Goal: Task Accomplishment & Management: Complete application form

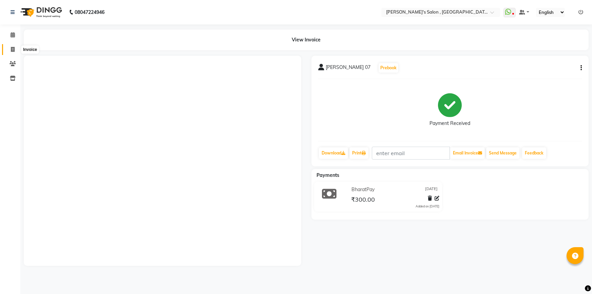
click at [12, 47] on icon at bounding box center [13, 49] width 4 height 5
select select "service"
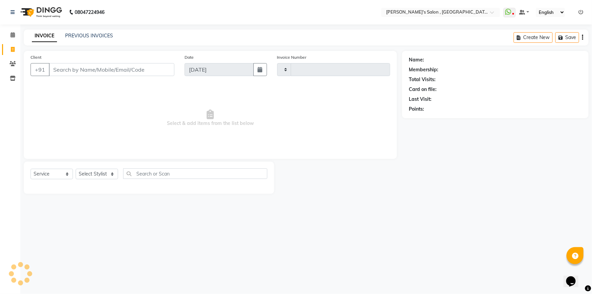
type input "1958"
select select "7416"
drag, startPoint x: 89, startPoint y: 71, endPoint x: 91, endPoint y: 67, distance: 4.0
click at [89, 71] on input "Client" at bounding box center [111, 69] width 125 height 13
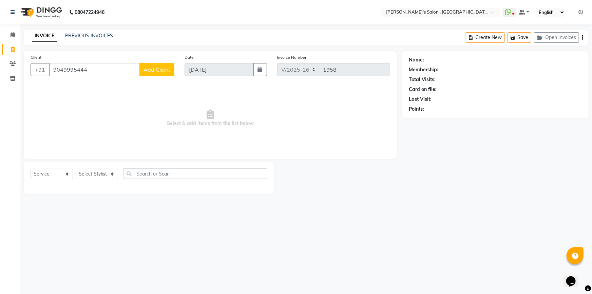
type input "9049995444"
click at [150, 66] on span "Add Client" at bounding box center [156, 69] width 27 height 7
select select "22"
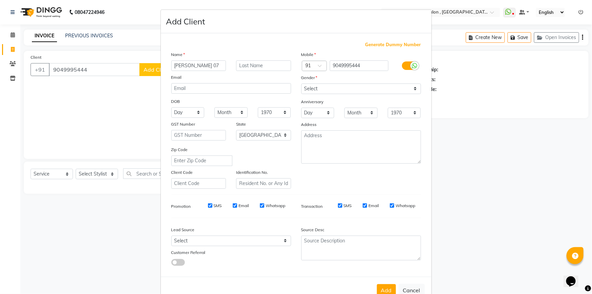
type input "[PERSON_NAME] 07"
click at [334, 88] on select "Select [DEMOGRAPHIC_DATA] [DEMOGRAPHIC_DATA] Other Prefer Not To Say" at bounding box center [361, 88] width 120 height 11
select select "[DEMOGRAPHIC_DATA]"
click at [301, 83] on select "Select [DEMOGRAPHIC_DATA] [DEMOGRAPHIC_DATA] Other Prefer Not To Say" at bounding box center [361, 88] width 120 height 11
click at [379, 287] on button "Add" at bounding box center [386, 290] width 19 height 12
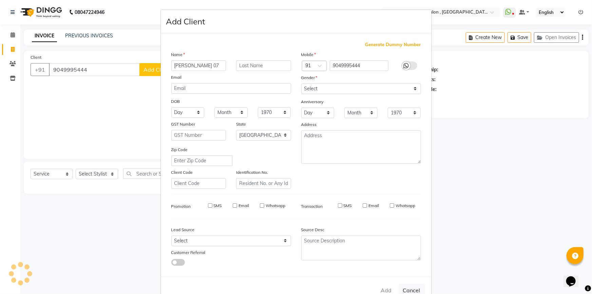
type input "90******44"
select select
select select "null"
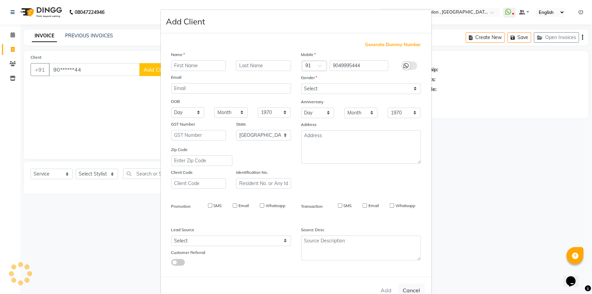
select select
checkbox input "false"
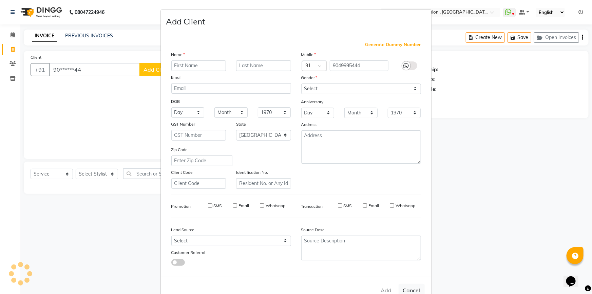
checkbox input "false"
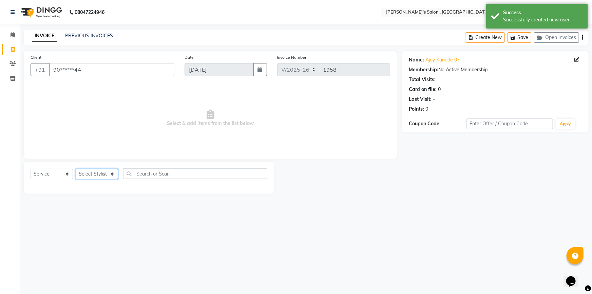
click at [111, 173] on select "Select Stylist ABHISHEK [PERSON_NAME] AKASH SH ARJUN SIR Manager [PERSON_NAME] …" at bounding box center [97, 174] width 42 height 11
select select "67371"
click at [76, 169] on select "Select Stylist ABHISHEK [PERSON_NAME] AKASH SH ARJUN SIR Manager [PERSON_NAME] …" at bounding box center [97, 174] width 42 height 11
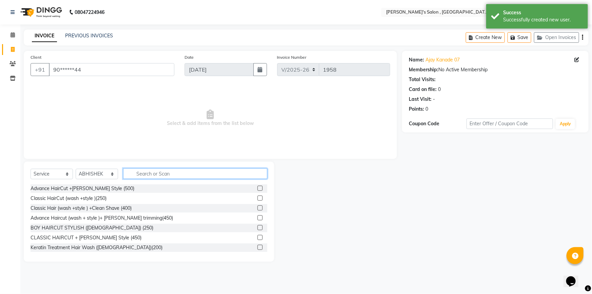
click at [156, 176] on input "text" at bounding box center [195, 173] width 144 height 11
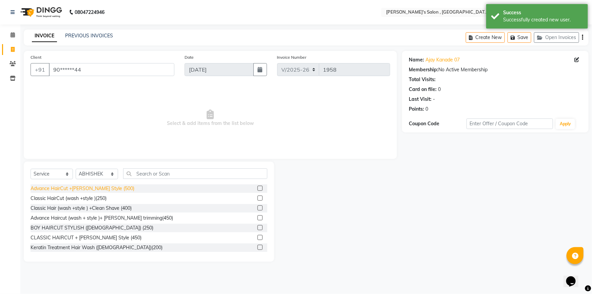
click at [98, 188] on div "Advance HairCut +[PERSON_NAME] Style (500)" at bounding box center [83, 188] width 104 height 7
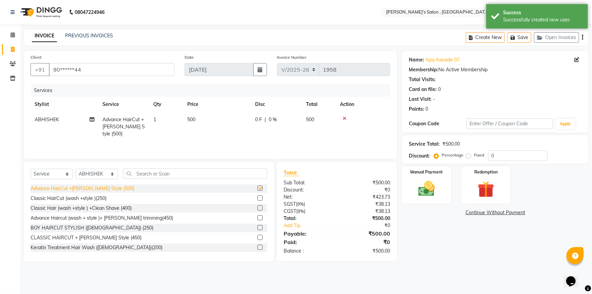
checkbox input "false"
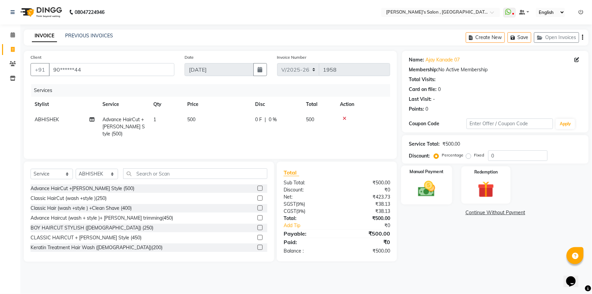
click at [422, 187] on img at bounding box center [427, 189] width 28 height 20
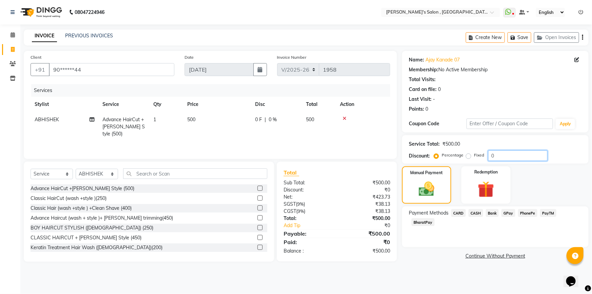
click at [513, 160] on input "0" at bounding box center [517, 155] width 59 height 11
type input "15"
click at [434, 218] on span "BharatPay" at bounding box center [422, 222] width 23 height 8
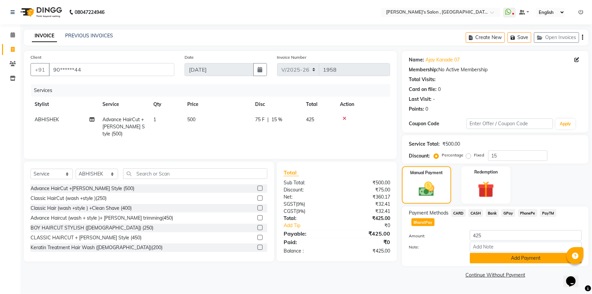
click at [515, 253] on button "Add Payment" at bounding box center [526, 258] width 112 height 11
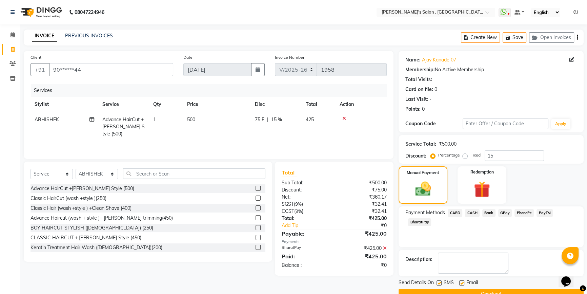
scroll to position [15, 0]
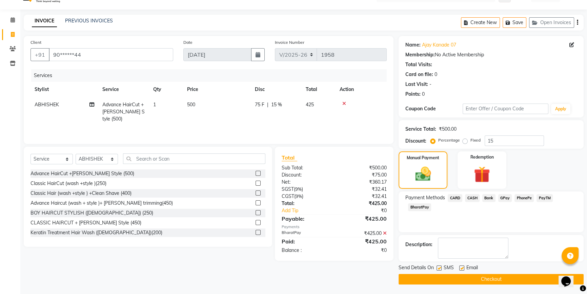
click at [469, 279] on button "Checkout" at bounding box center [491, 279] width 185 height 11
